Goal: Transaction & Acquisition: Purchase product/service

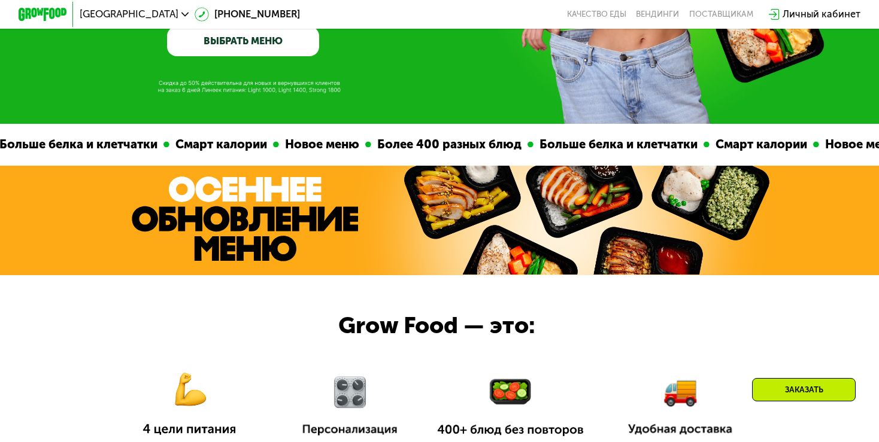
scroll to position [272, 0]
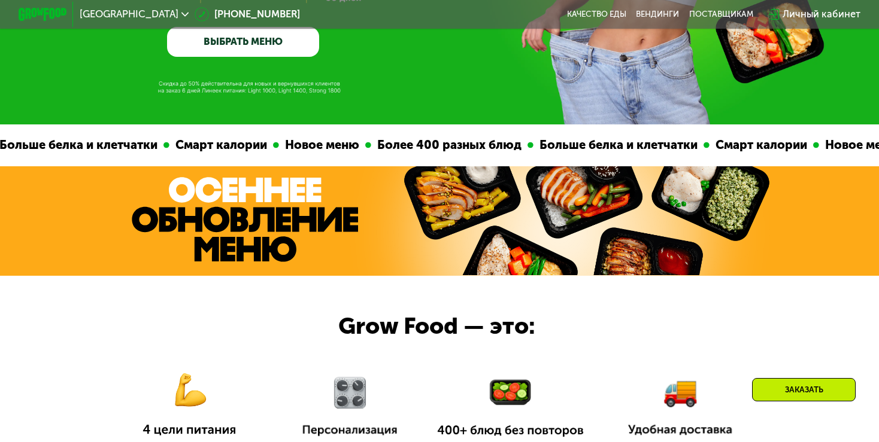
click at [794, 10] on div "Личный кабинет" at bounding box center [821, 14] width 78 height 14
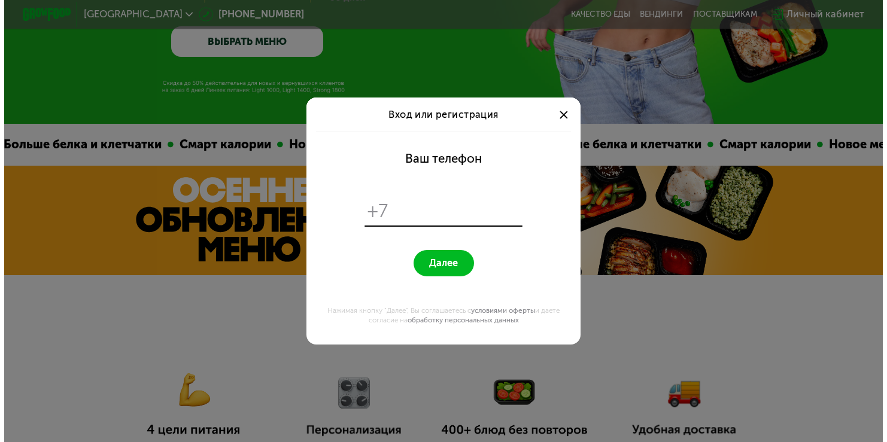
scroll to position [0, 0]
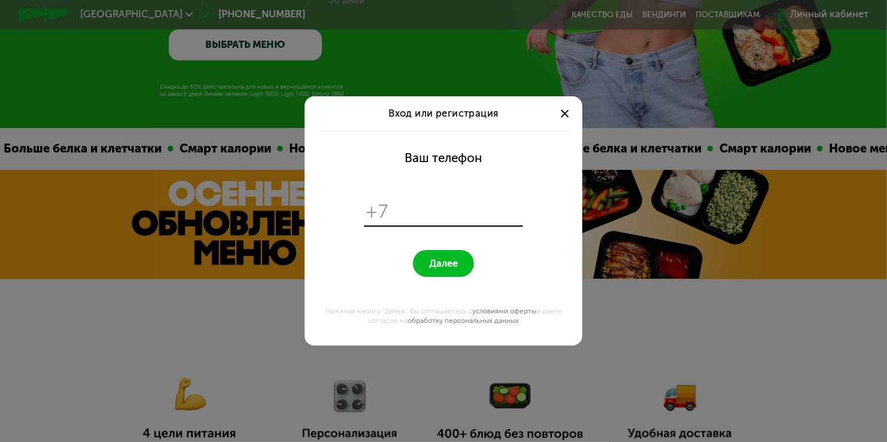
click at [405, 204] on input "tel" at bounding box center [457, 211] width 126 height 23
type input "*"
type input "**********"
click at [455, 265] on span "Далее" at bounding box center [443, 264] width 29 height 12
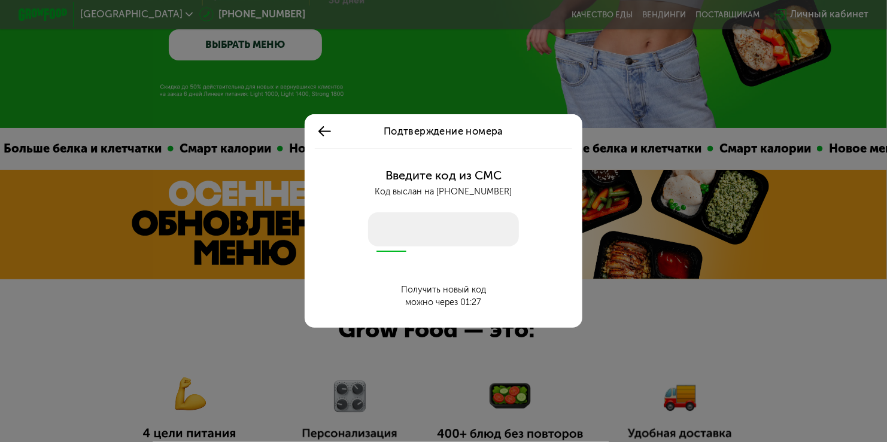
click at [435, 238] on input "number" at bounding box center [443, 230] width 150 height 35
type input "****"
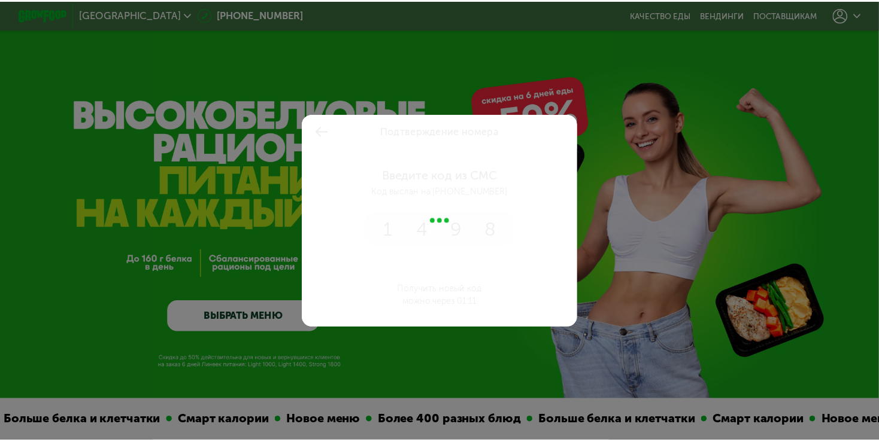
scroll to position [272, 0]
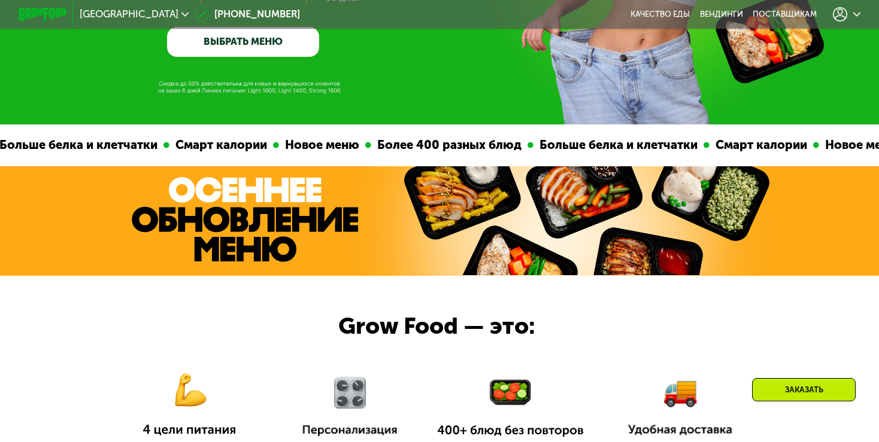
click at [856, 12] on div at bounding box center [847, 14] width 28 height 14
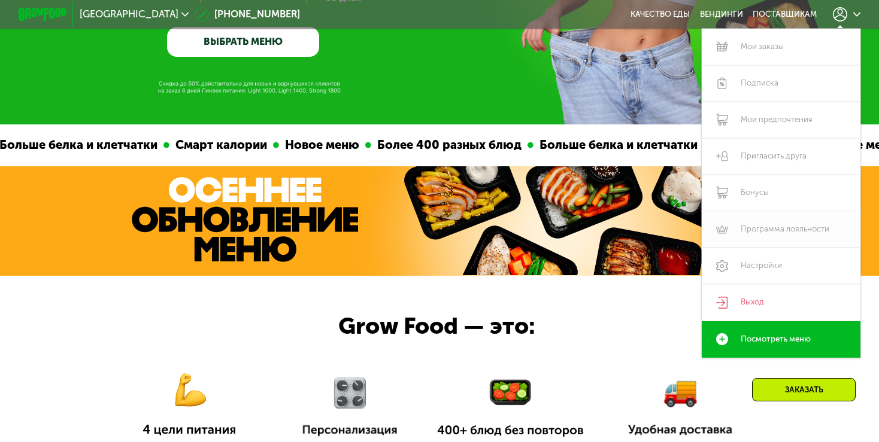
click at [761, 232] on link "Программа лояльности" at bounding box center [781, 229] width 159 height 37
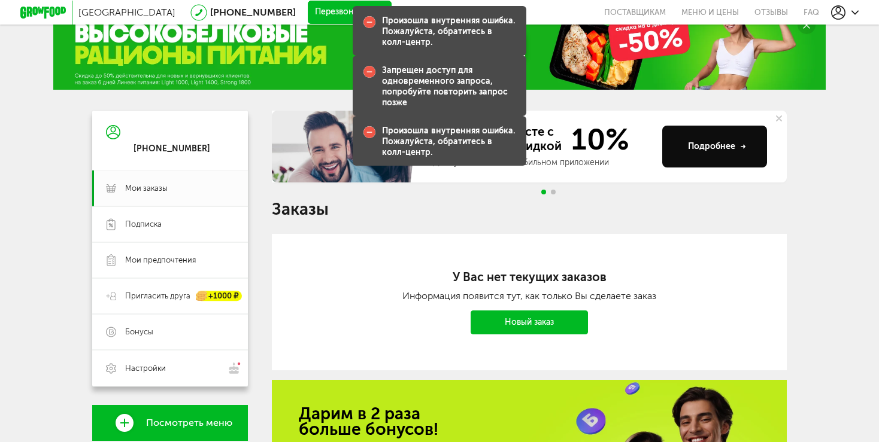
scroll to position [60, 0]
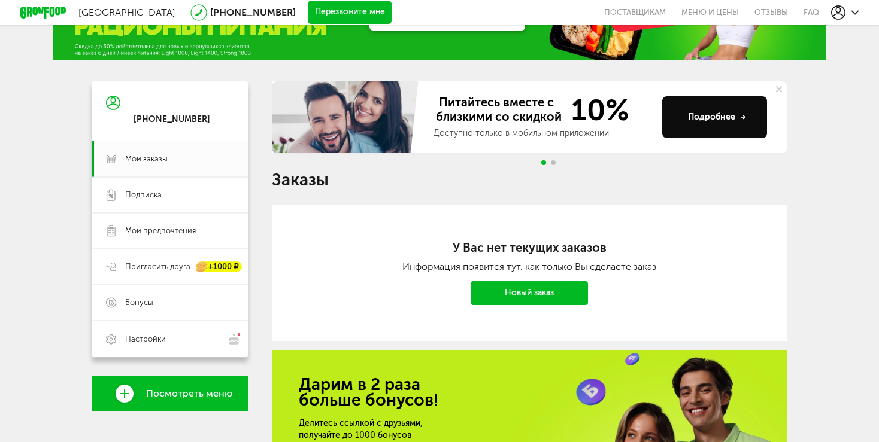
click at [556, 295] on link "Новый заказ" at bounding box center [529, 293] width 117 height 24
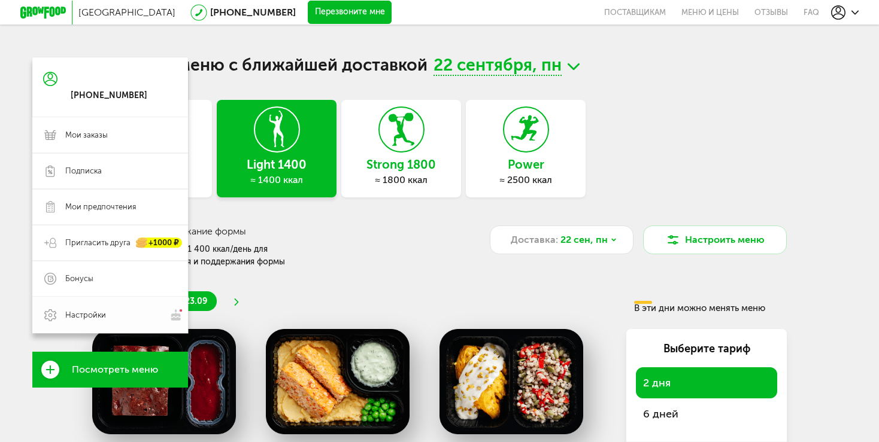
click at [50, 320] on use at bounding box center [50, 315] width 12 height 12
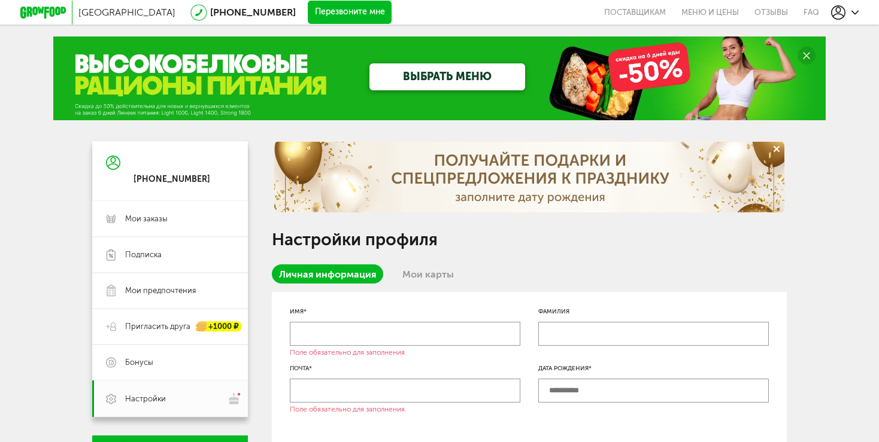
click at [804, 53] on circle at bounding box center [806, 56] width 18 height 18
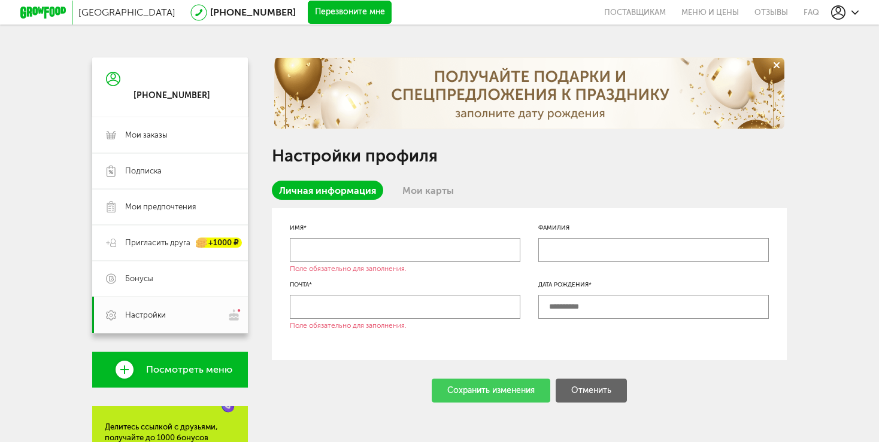
click at [775, 62] on icon at bounding box center [776, 65] width 6 height 6
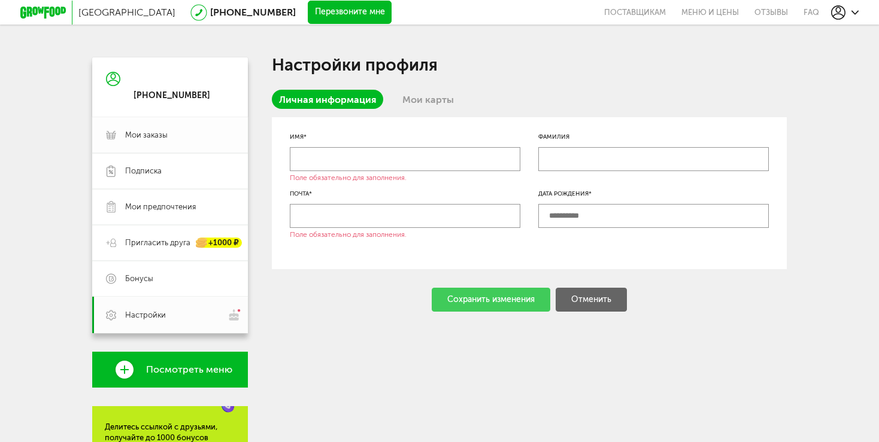
click at [179, 139] on span "Мои заказы" at bounding box center [179, 135] width 109 height 11
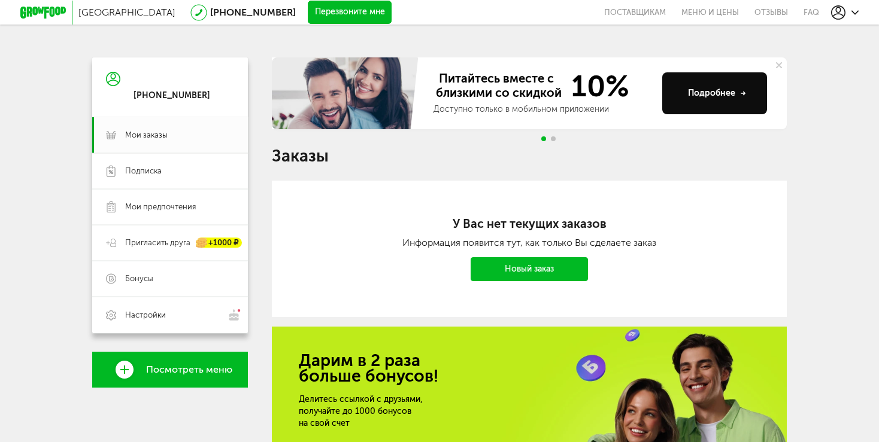
click at [542, 265] on link "Новый заказ" at bounding box center [529, 269] width 117 height 24
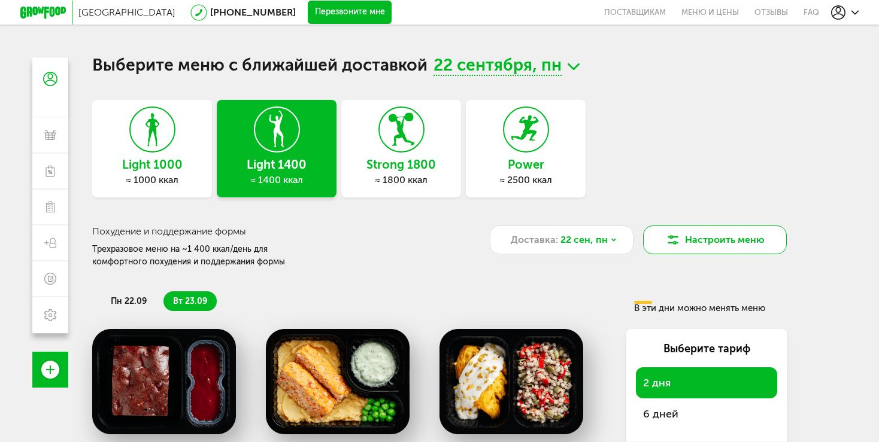
click at [694, 235] on button "Настроить меню" at bounding box center [715, 240] width 144 height 29
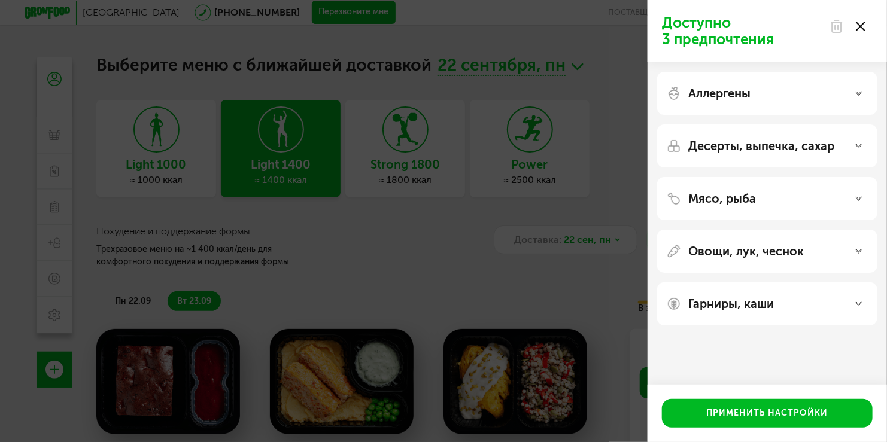
click at [633, 130] on div "Доступно 3 предпочтения Аллергены Десерты, выпечка, сахар Мясо, рыба Овощи, лук…" at bounding box center [443, 221] width 887 height 442
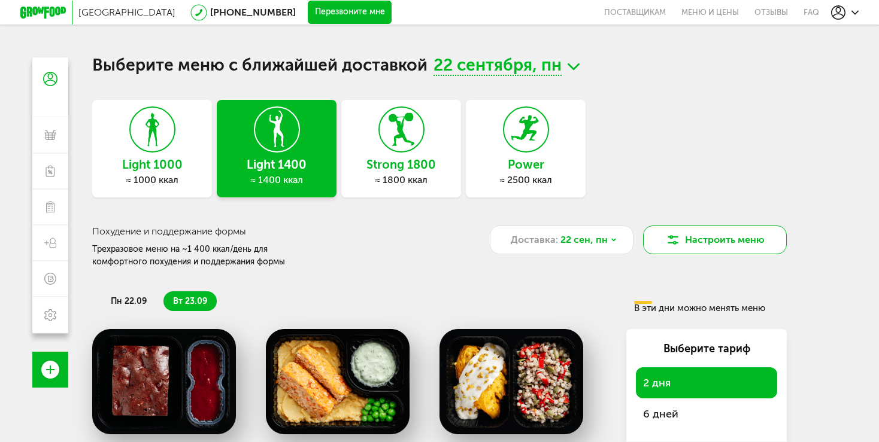
click at [715, 239] on button "Настроить меню" at bounding box center [715, 240] width 144 height 29
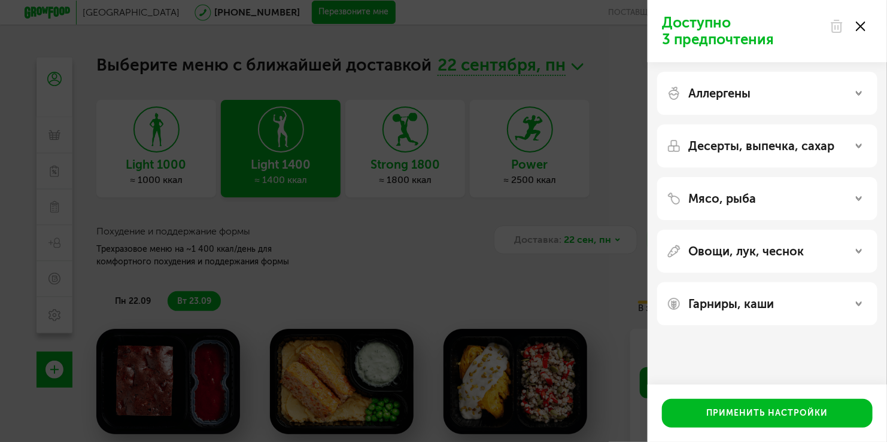
click at [615, 61] on div "Доступно 3 предпочтения Аллергены Десерты, выпечка, сахар Мясо, рыба Овощи, лук…" at bounding box center [443, 221] width 887 height 442
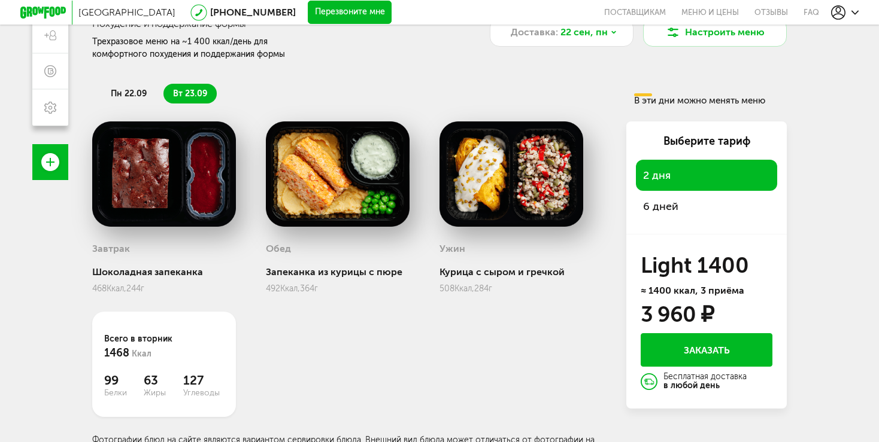
scroll to position [220, 0]
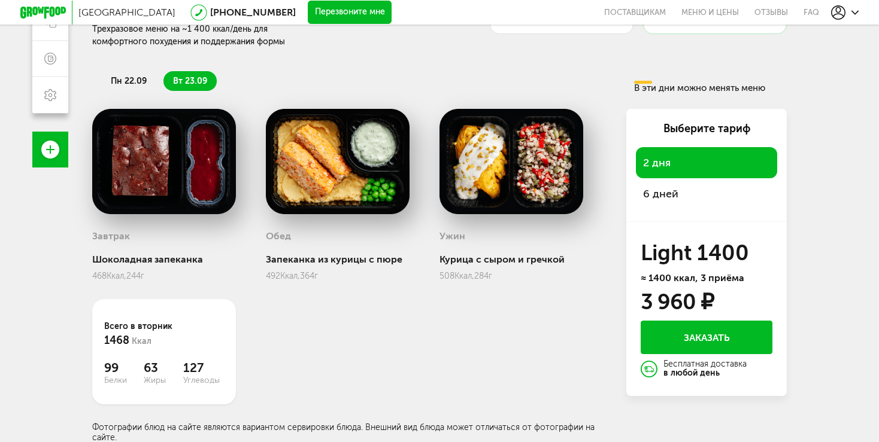
click at [650, 199] on span "6 дней" at bounding box center [706, 194] width 127 height 17
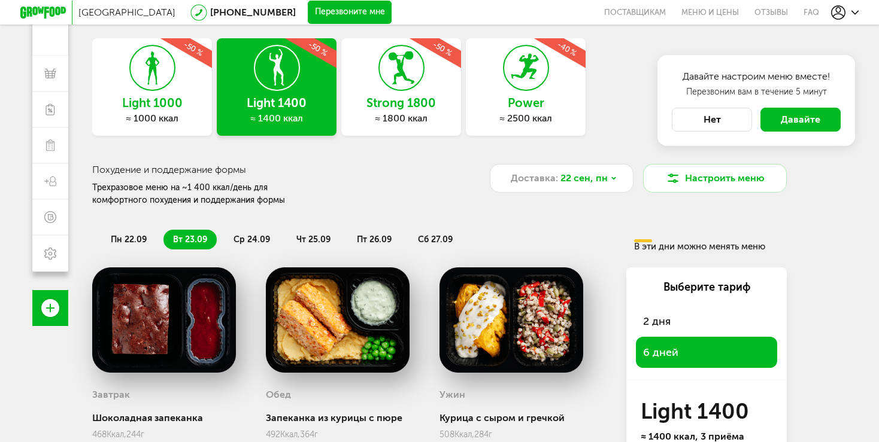
scroll to position [41, 0]
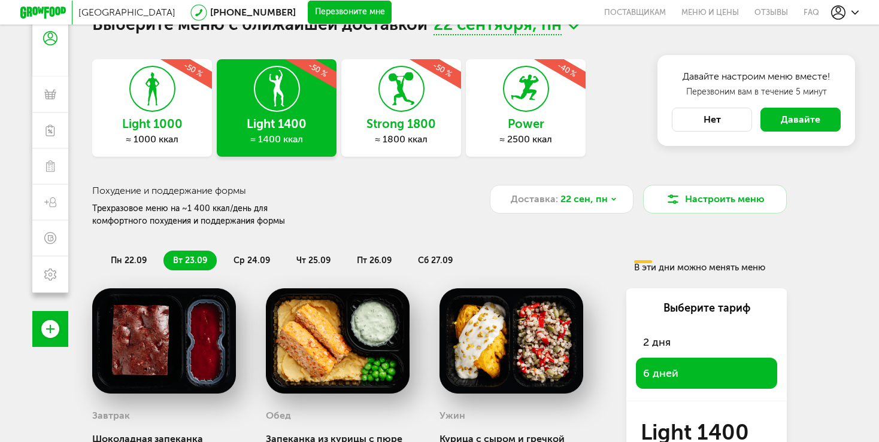
click at [805, 114] on span "Давайте" at bounding box center [801, 119] width 40 height 11
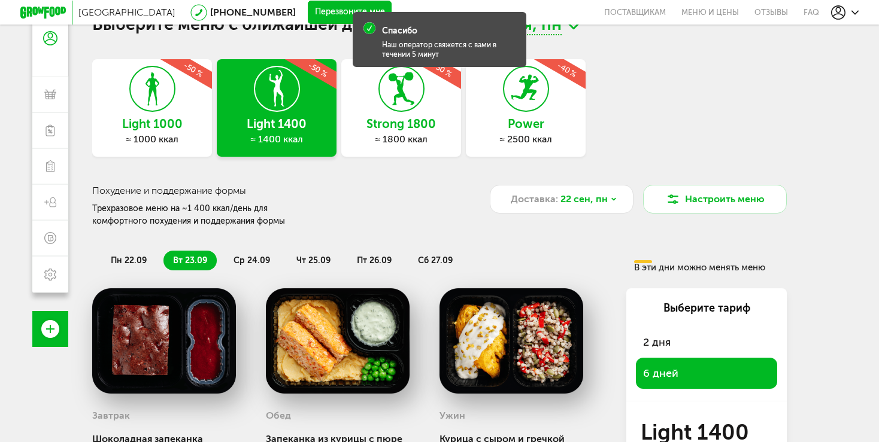
scroll to position [0, 0]
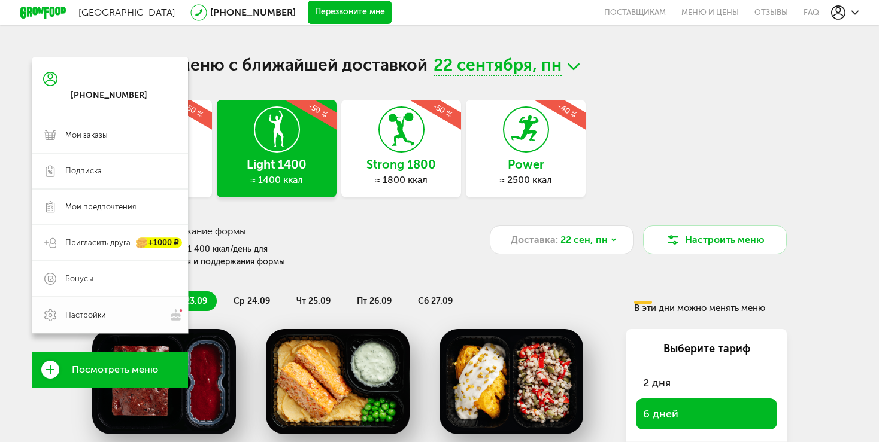
click at [55, 326] on link "Настройки" at bounding box center [110, 315] width 156 height 37
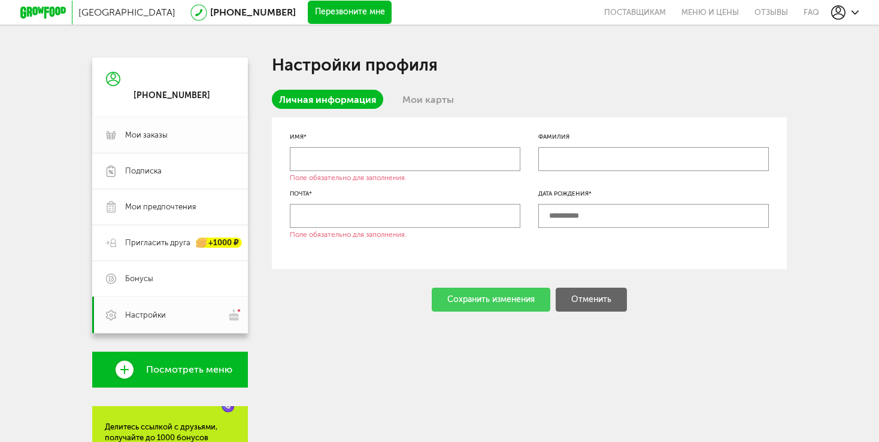
click at [150, 141] on link "Мои заказы" at bounding box center [170, 135] width 156 height 36
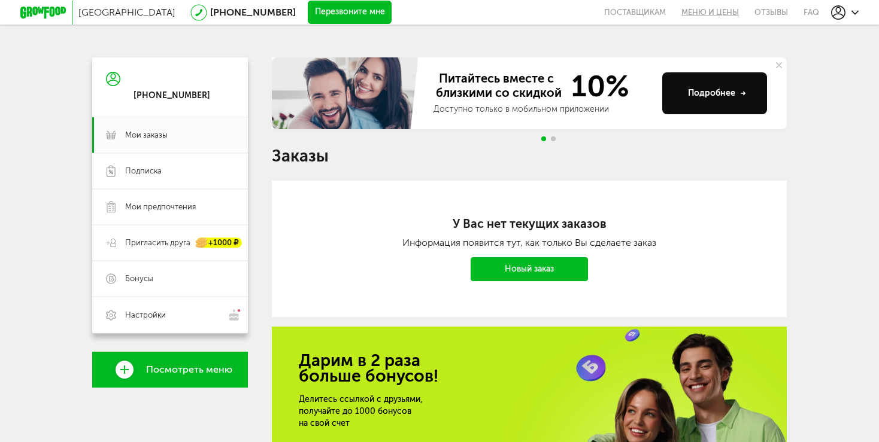
click at [718, 13] on link "Меню и цены" at bounding box center [709, 12] width 73 height 25
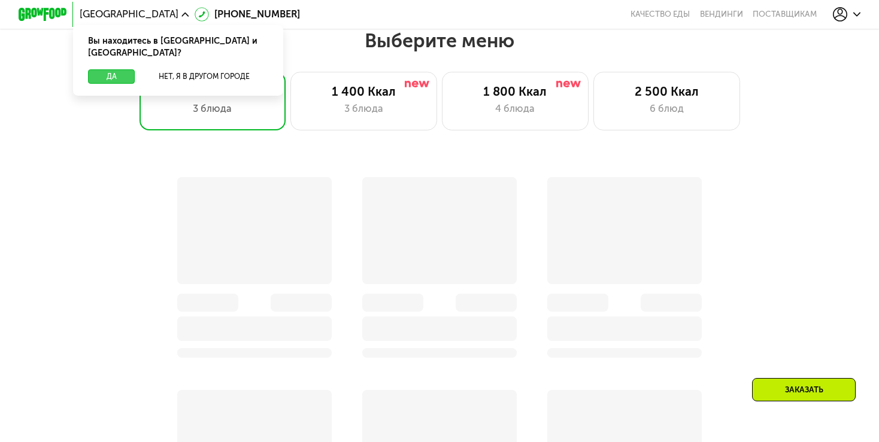
click at [95, 69] on button "Да" at bounding box center [111, 76] width 47 height 14
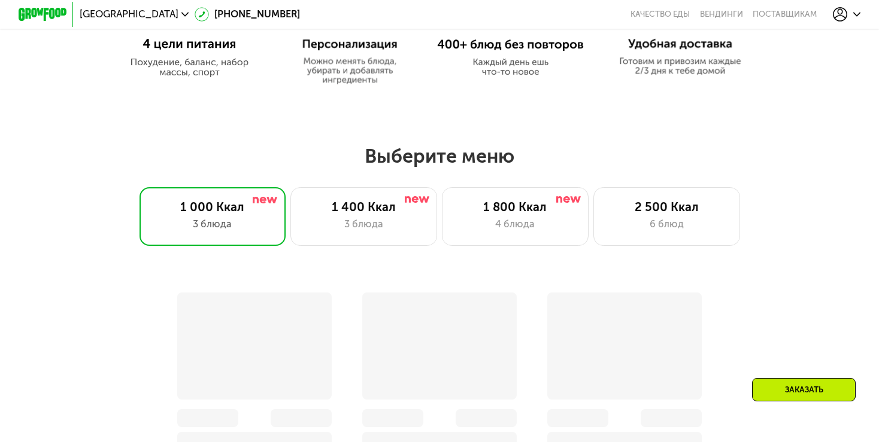
scroll to position [657, 0]
drag, startPoint x: 363, startPoint y: 162, endPoint x: 528, endPoint y: 161, distance: 165.2
click at [528, 161] on h2 "Выберите меню" at bounding box center [439, 157] width 801 height 24
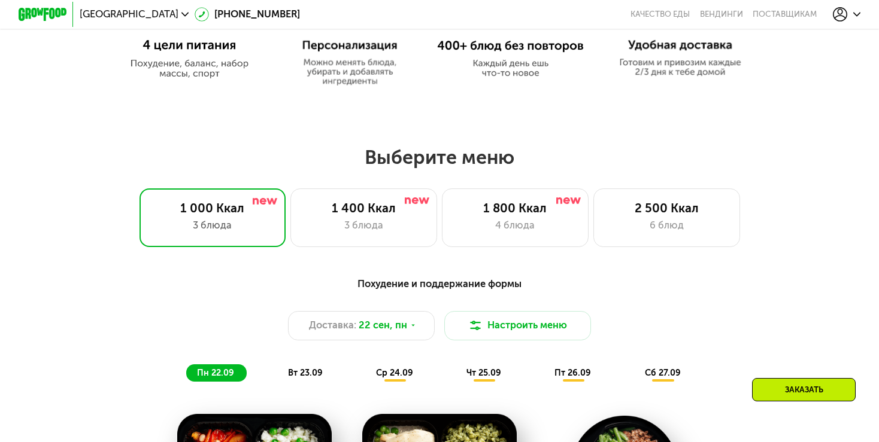
click at [488, 160] on h2 "Выберите меню" at bounding box center [439, 157] width 801 height 24
click at [658, 213] on div "2 500 Ккал" at bounding box center [666, 208] width 121 height 14
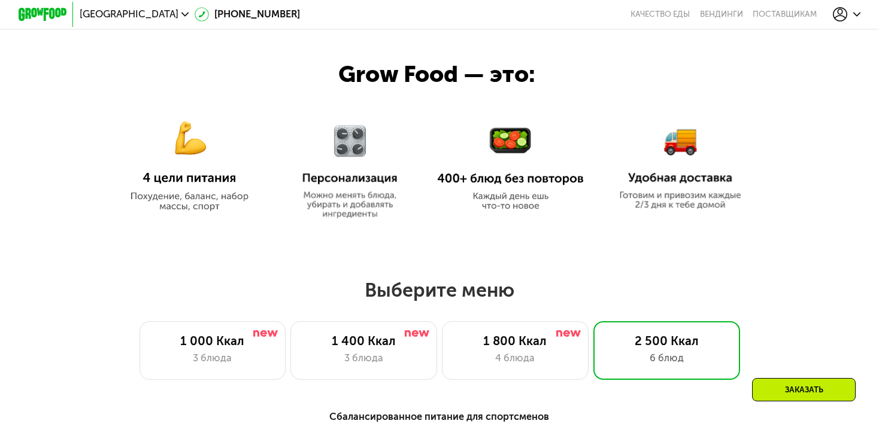
scroll to position [539, 0]
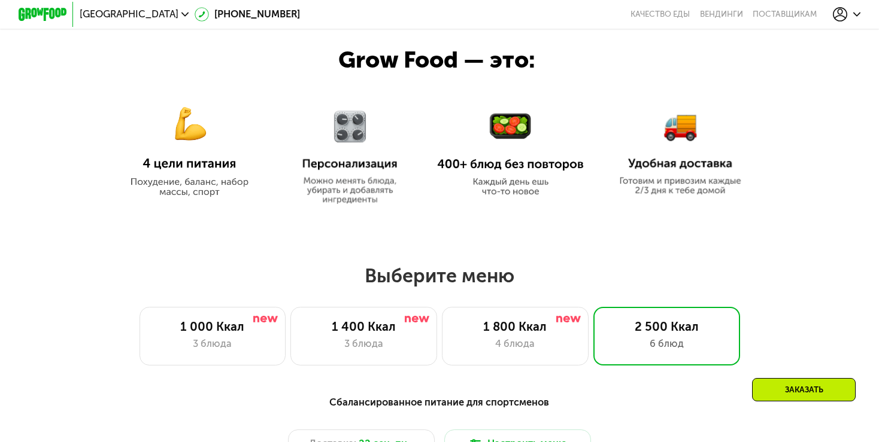
drag, startPoint x: 410, startPoint y: 283, endPoint x: 510, endPoint y: 282, distance: 100.0
click at [510, 282] on h2 "Выберите меню" at bounding box center [439, 276] width 801 height 24
click at [454, 287] on h2 "Выберите меню" at bounding box center [439, 276] width 801 height 24
drag, startPoint x: 399, startPoint y: 280, endPoint x: 431, endPoint y: 281, distance: 31.8
click at [431, 281] on h2 "Выберите меню" at bounding box center [439, 276] width 801 height 24
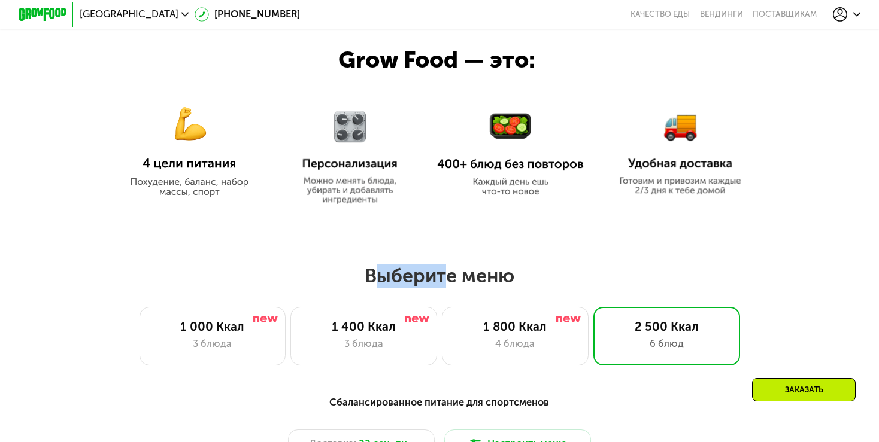
click at [431, 281] on h2 "Выберите меню" at bounding box center [439, 276] width 801 height 24
drag, startPoint x: 413, startPoint y: 280, endPoint x: 436, endPoint y: 280, distance: 23.3
click at [436, 280] on h2 "Выберите меню" at bounding box center [439, 276] width 801 height 24
